Goal: Task Accomplishment & Management: Complete application form

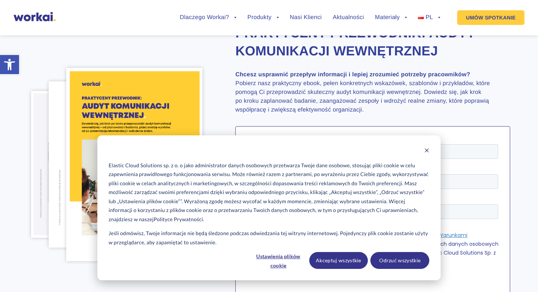
scroll to position [56, 0]
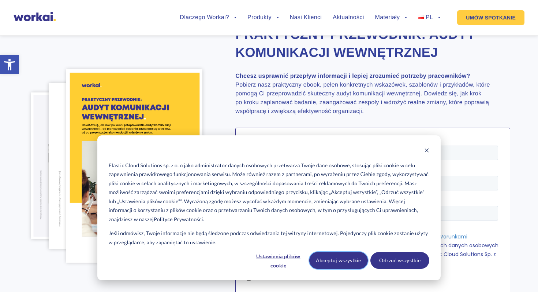
click at [355, 260] on button "Akceptuj wszystkie" at bounding box center [339, 260] width 59 height 17
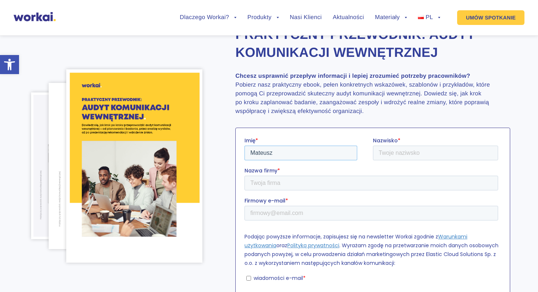
type input "Mateusz"
type input "[PERSON_NAME]"
type input "N"
type input "Grupa NEUCA"
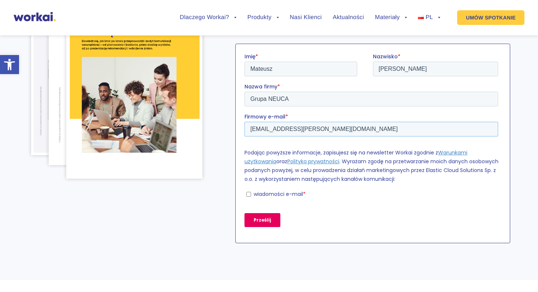
scroll to position [141, 0]
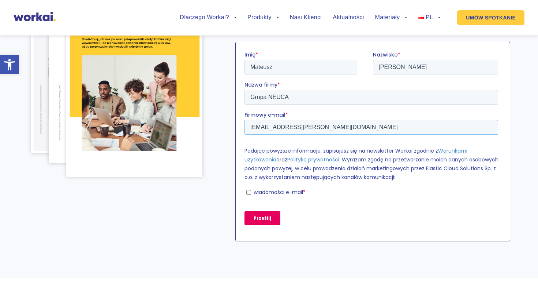
type input "[EMAIL_ADDRESS][PERSON_NAME][DOMAIN_NAME]"
click at [251, 191] on label "wiadomości e-mail *" at bounding box center [373, 191] width 252 height 7
click at [251, 191] on input "wiadomości e-mail *" at bounding box center [249, 191] width 5 height 5
checkbox input "true"
click at [259, 214] on input "Prześlij" at bounding box center [263, 218] width 36 height 14
